Goal: Check status: Check status

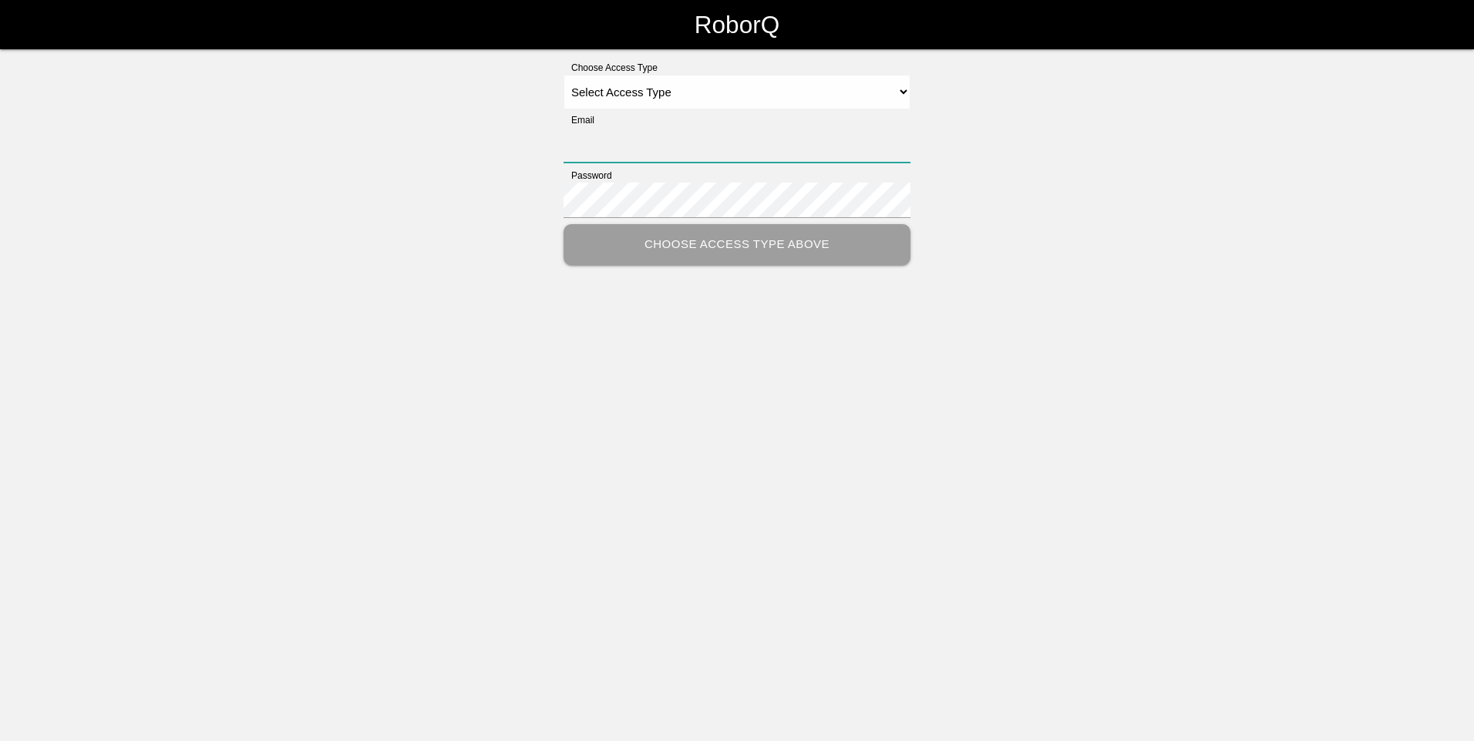
type input "[PERSON_NAME][EMAIL_ADDRESS][DOMAIN_NAME]"
click at [800, 92] on select "Select Access Type Admin Customer Supervisor Worker" at bounding box center [736, 92] width 347 height 35
select select "Customer"
click at [563, 75] on select "Select Access Type Admin Customer Supervisor Worker" at bounding box center [736, 92] width 347 height 35
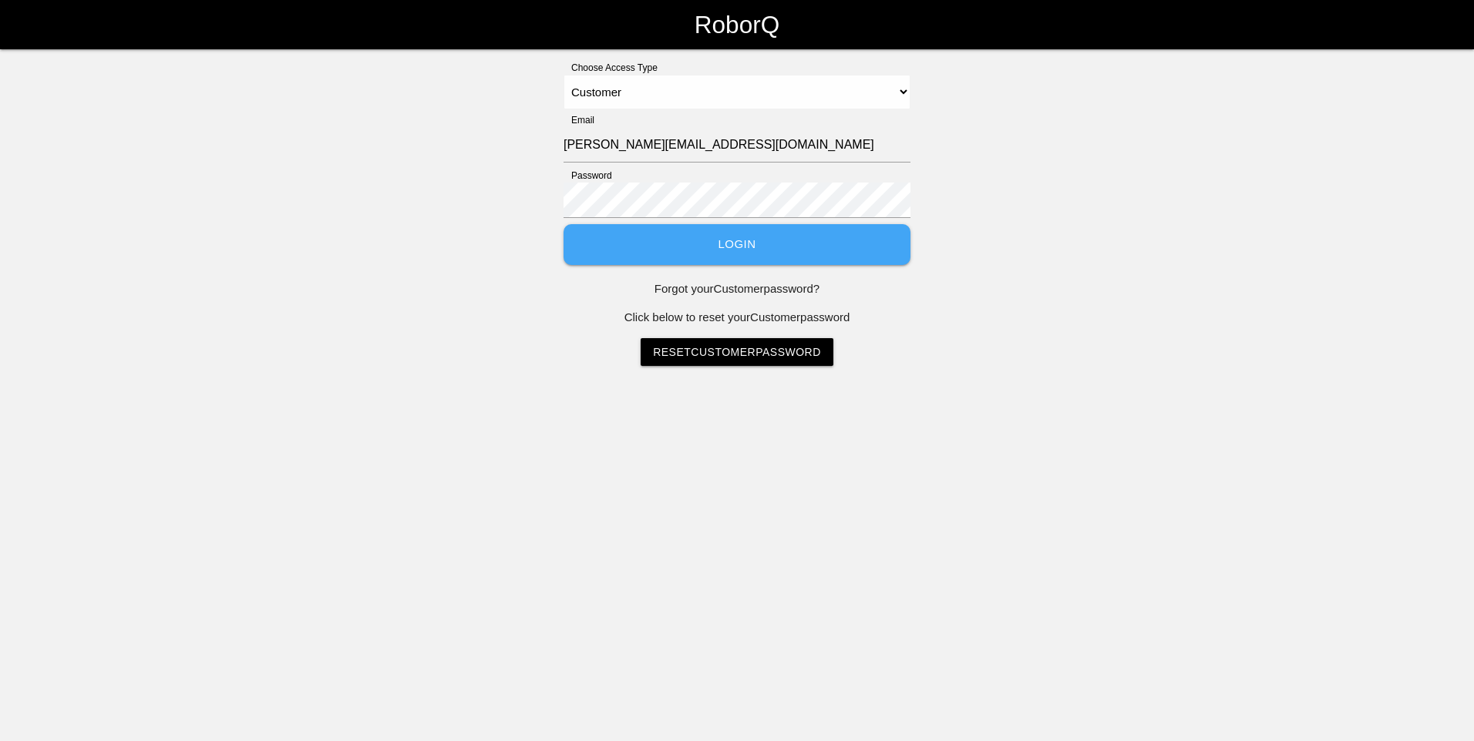
click at [742, 244] on button "Login" at bounding box center [736, 244] width 347 height 41
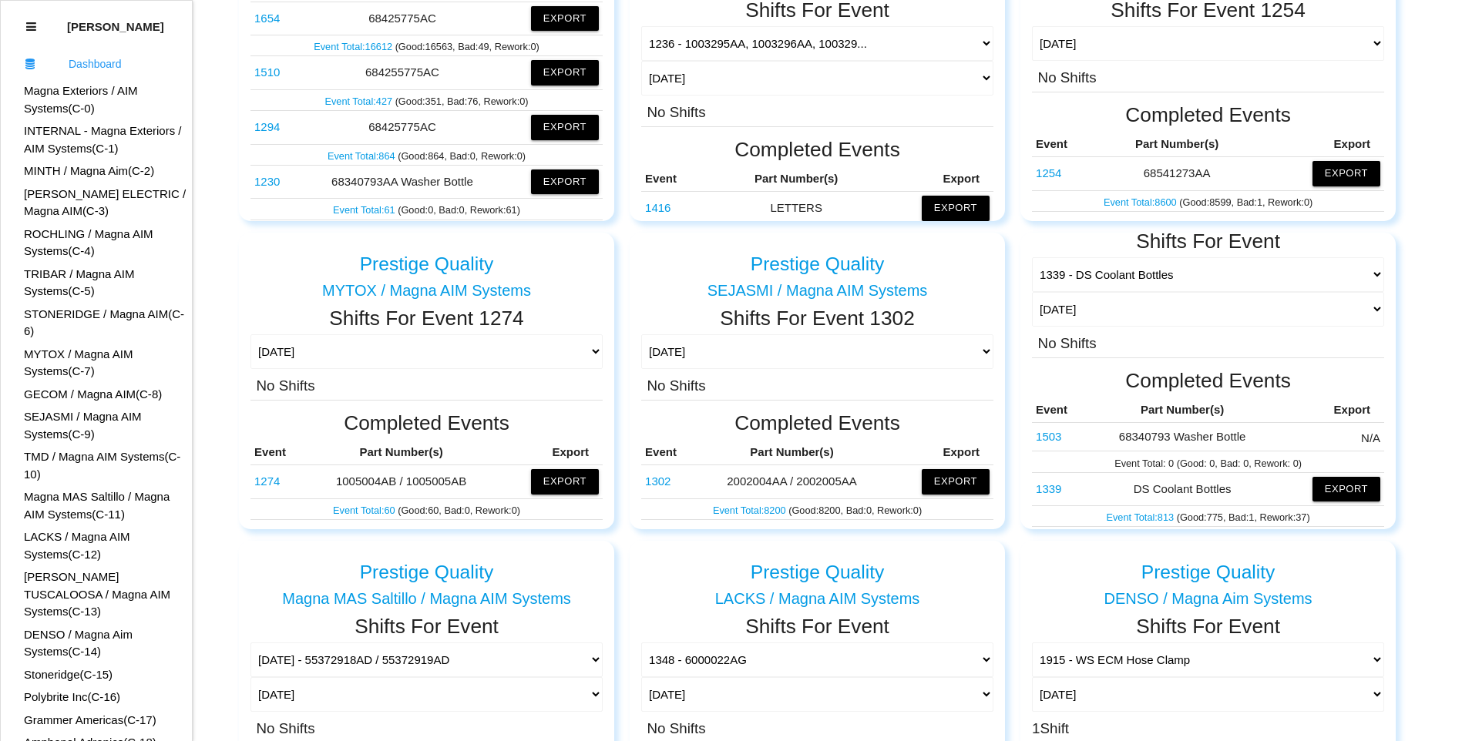
scroll to position [81, 0]
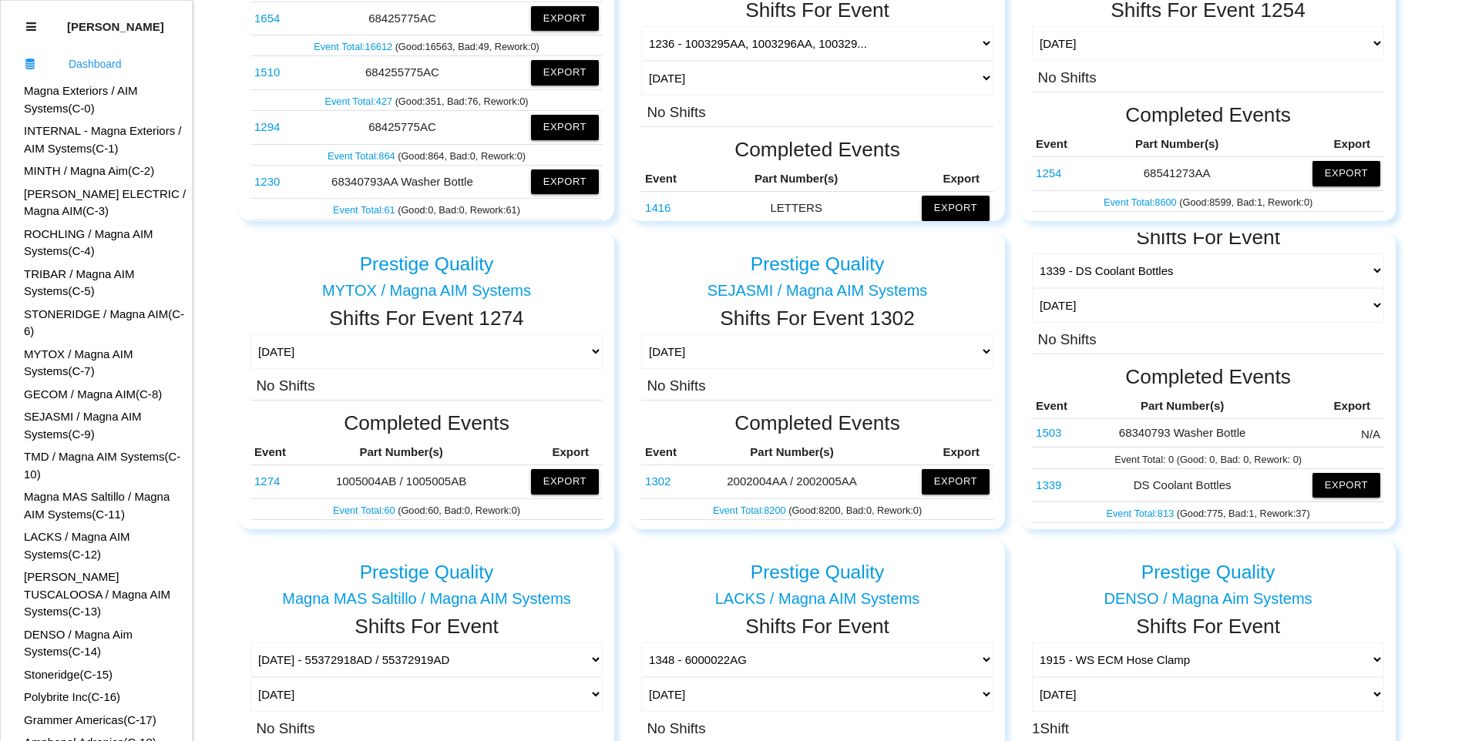
click at [1047, 432] on link "1503" at bounding box center [1048, 432] width 25 height 13
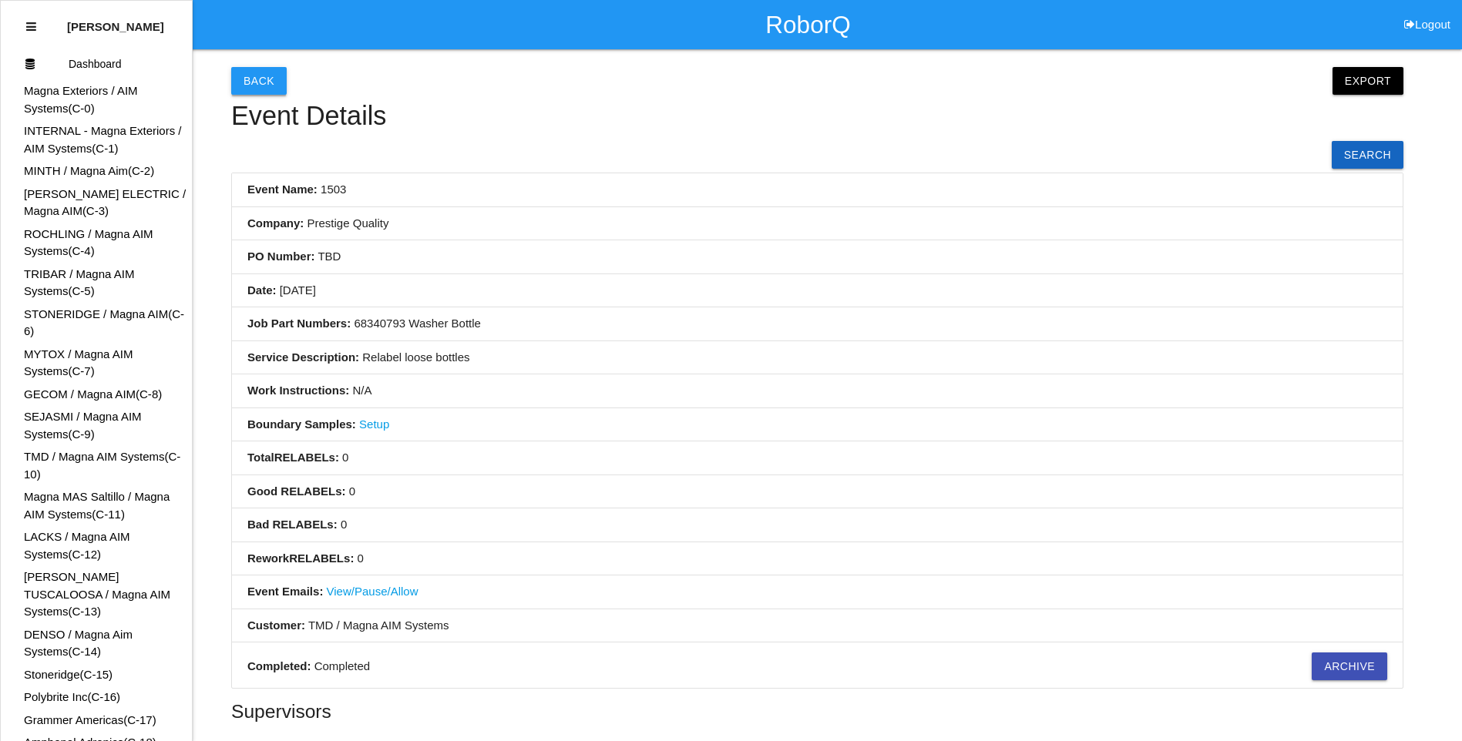
click at [247, 72] on button "Back" at bounding box center [258, 81] width 55 height 28
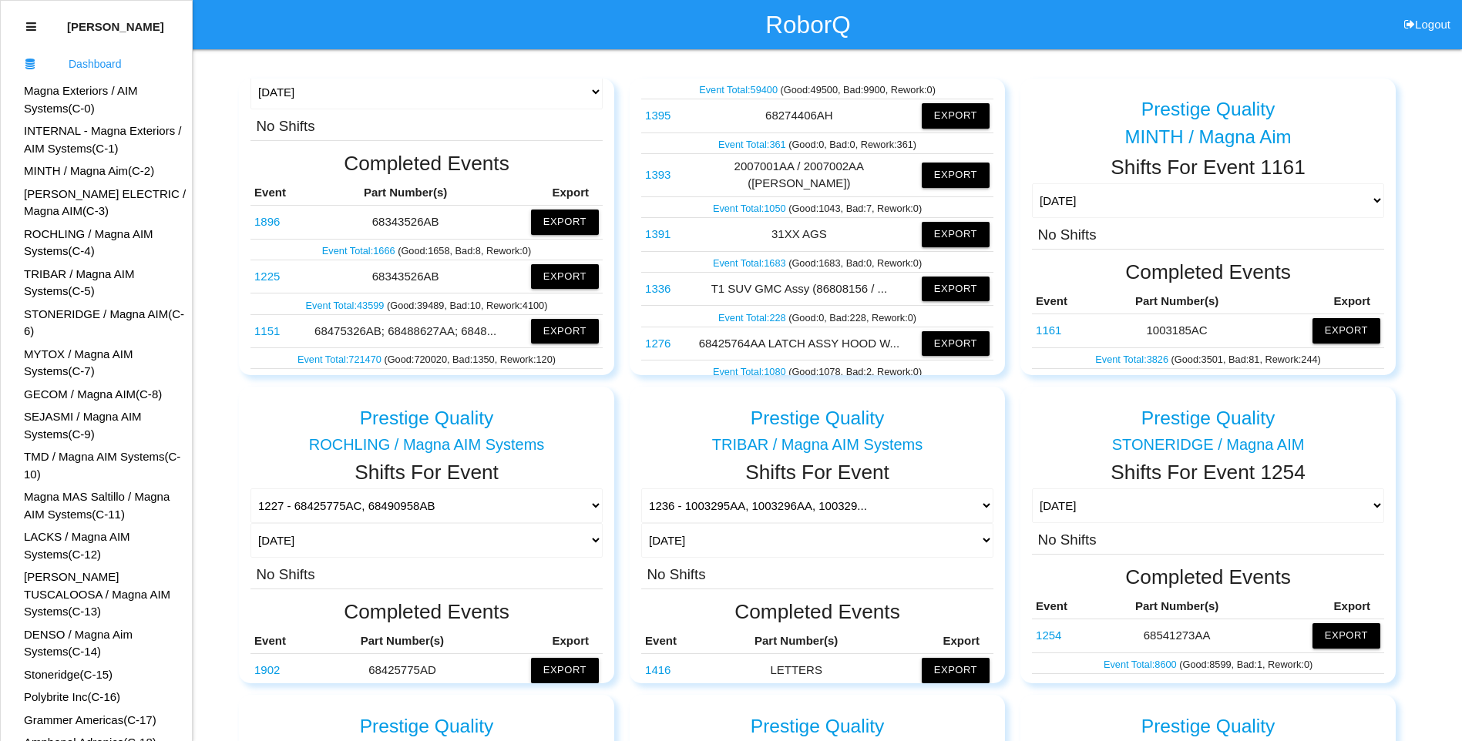
click at [65, 452] on link "TMD / Magna AIM Systems (C- 10 )" at bounding box center [102, 465] width 156 height 31
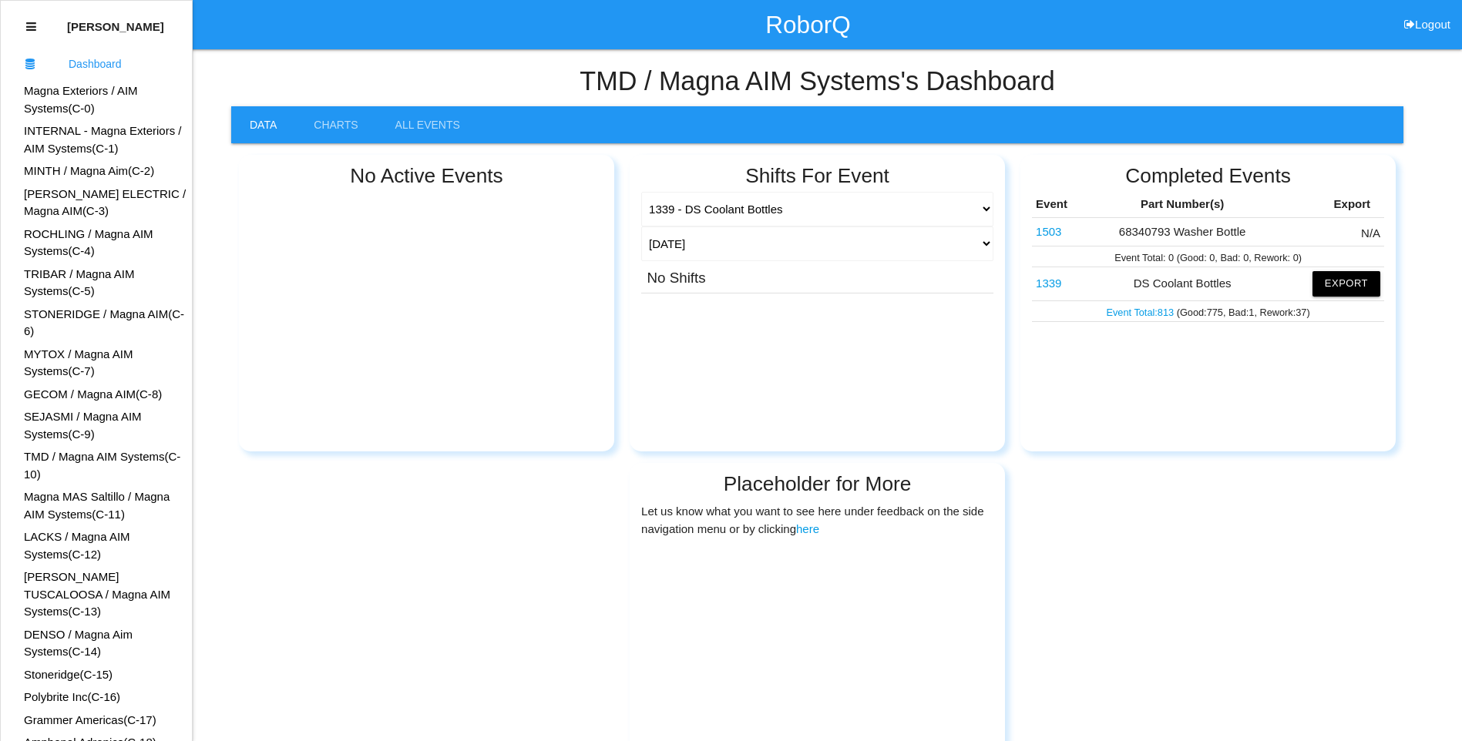
click at [1058, 285] on link "1339" at bounding box center [1048, 283] width 25 height 13
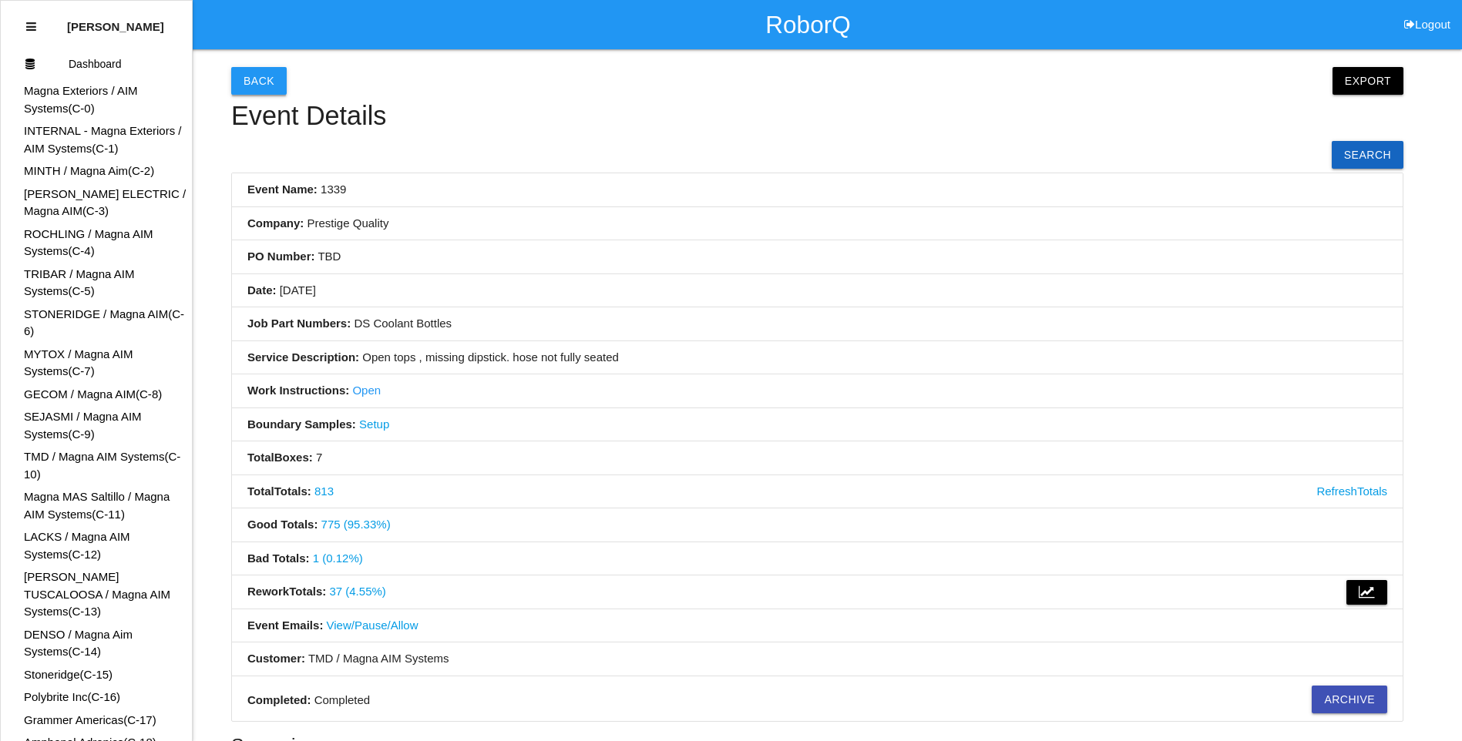
click at [266, 77] on button "Back" at bounding box center [258, 81] width 55 height 28
